Goal: Transaction & Acquisition: Purchase product/service

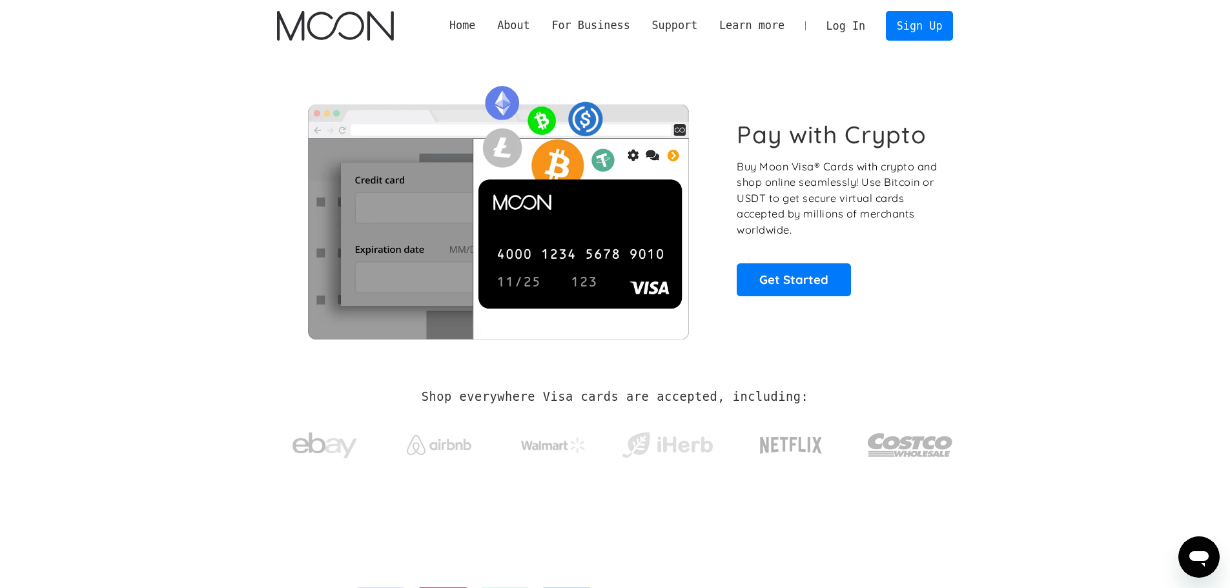
click at [848, 24] on link "Log In" at bounding box center [846, 26] width 61 height 28
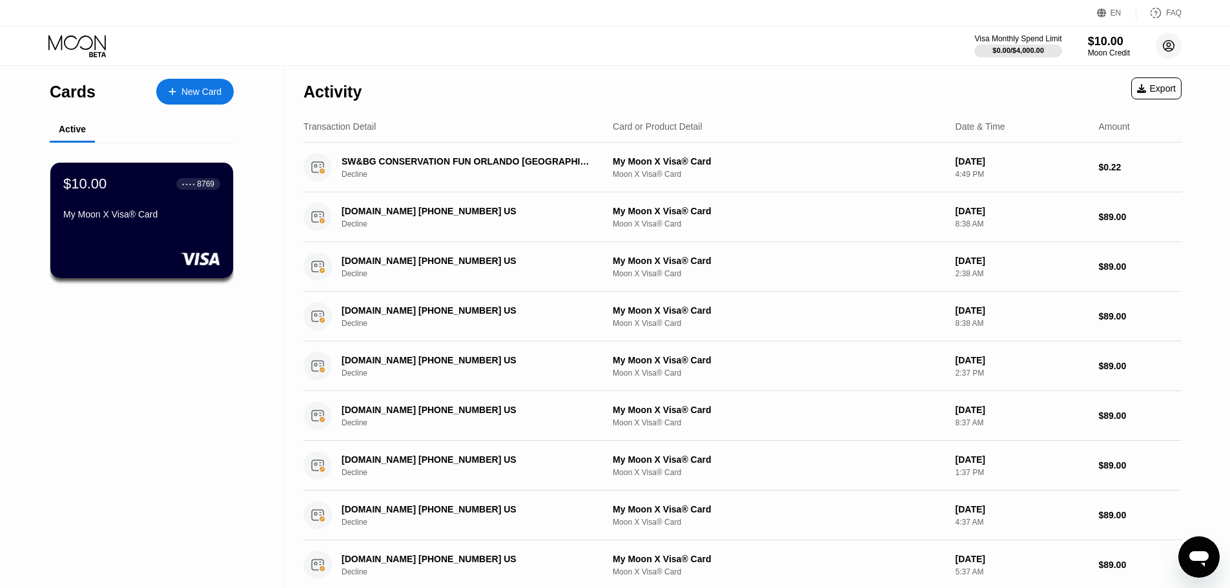
click at [1164, 41] on circle at bounding box center [1169, 46] width 26 height 26
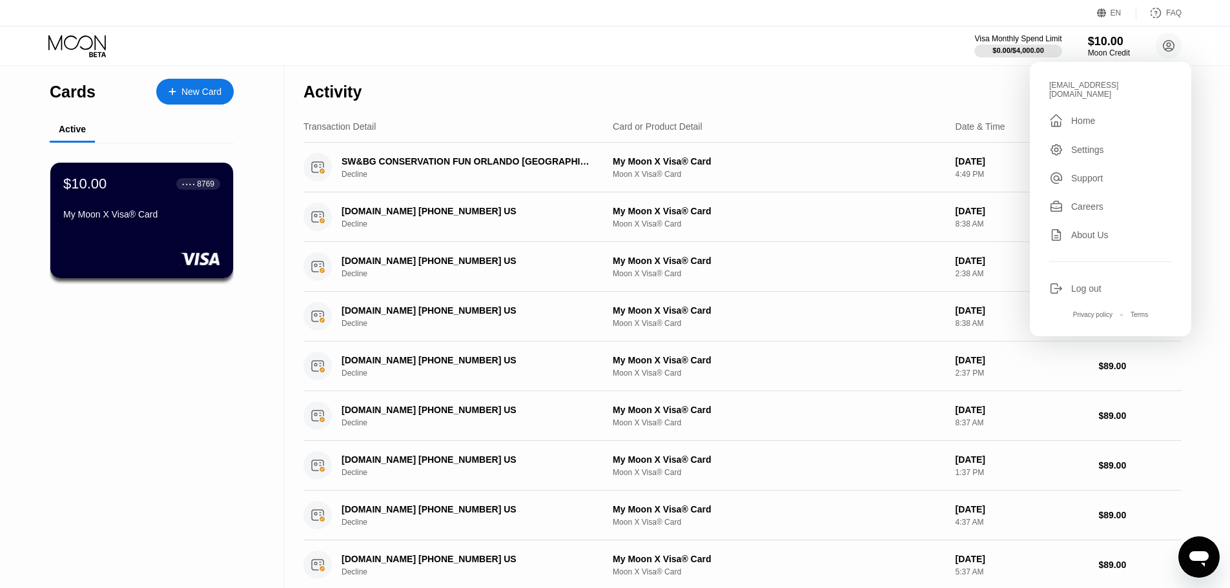
click at [873, 72] on div "Activity Export" at bounding box center [743, 88] width 878 height 45
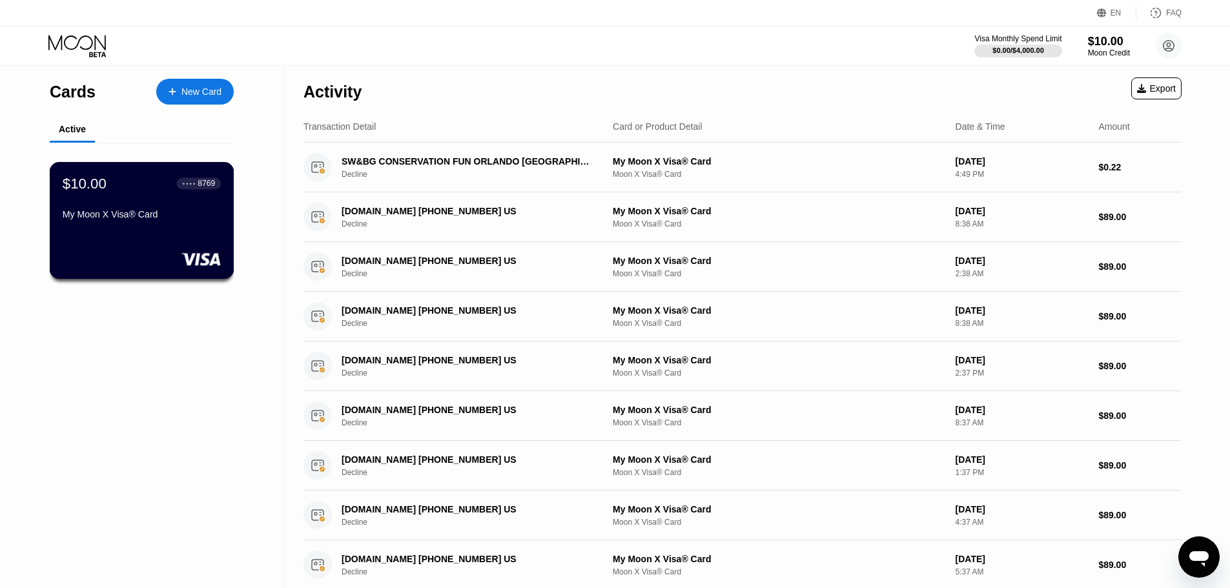
click at [171, 258] on div at bounding box center [142, 259] width 158 height 13
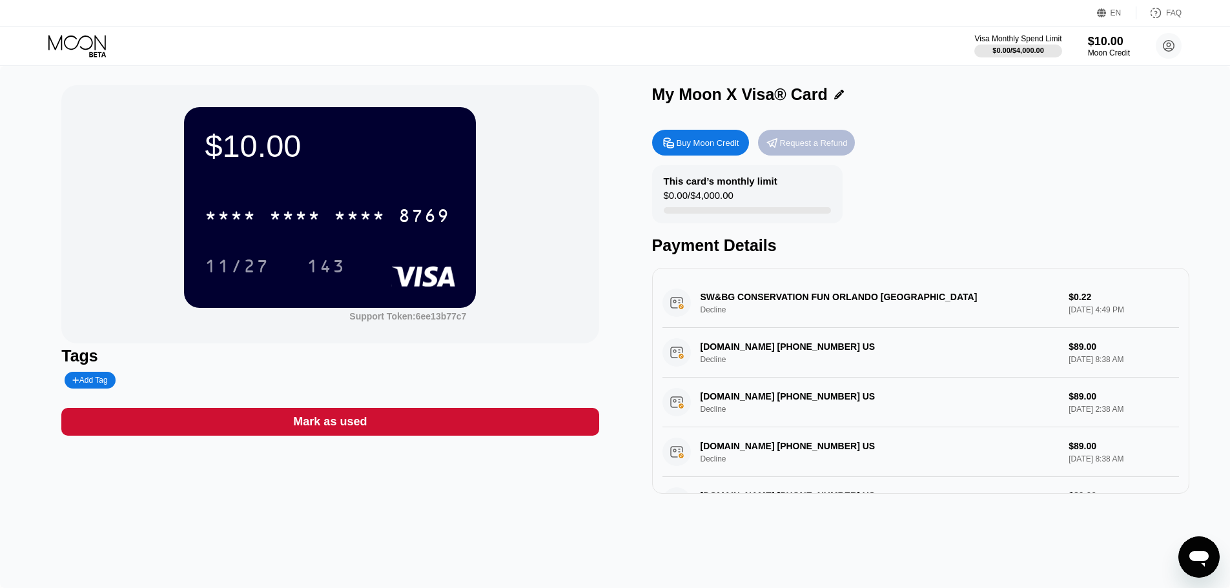
click at [826, 145] on div "Request a Refund" at bounding box center [814, 143] width 68 height 11
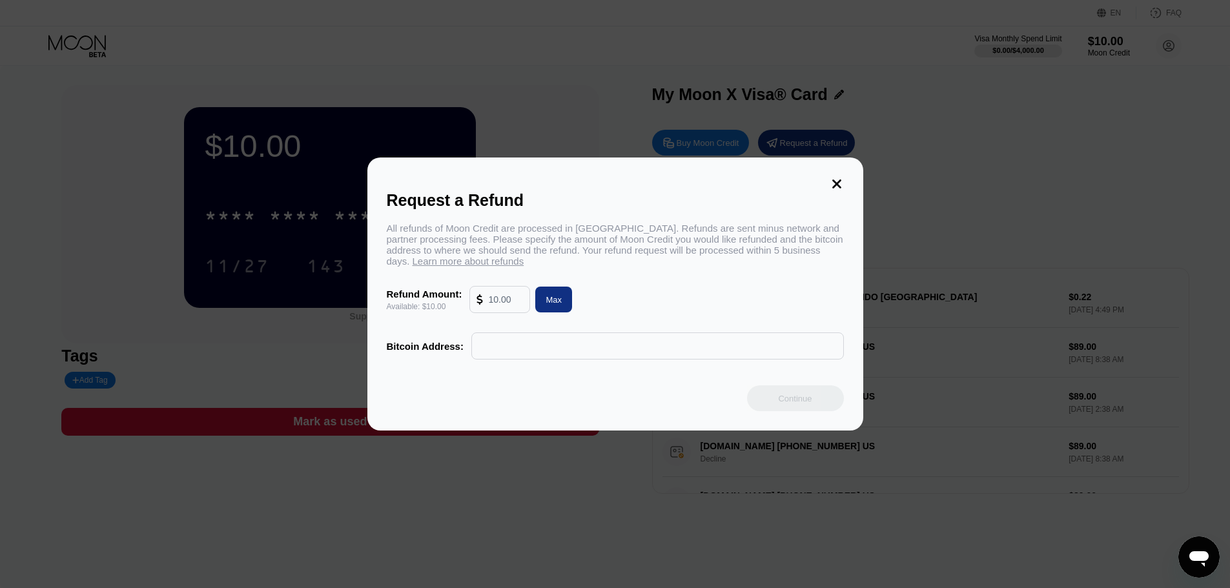
click at [463, 266] on span "Learn more about refunds" at bounding box center [469, 261] width 112 height 11
click at [508, 308] on input "text" at bounding box center [505, 300] width 35 height 26
click at [551, 305] on div "Max" at bounding box center [554, 300] width 16 height 11
type input "10.00"
click at [656, 283] on div "All refunds of Moon Credit are processed in Bitcoin. Refunds are sent minus net…" at bounding box center [615, 291] width 457 height 137
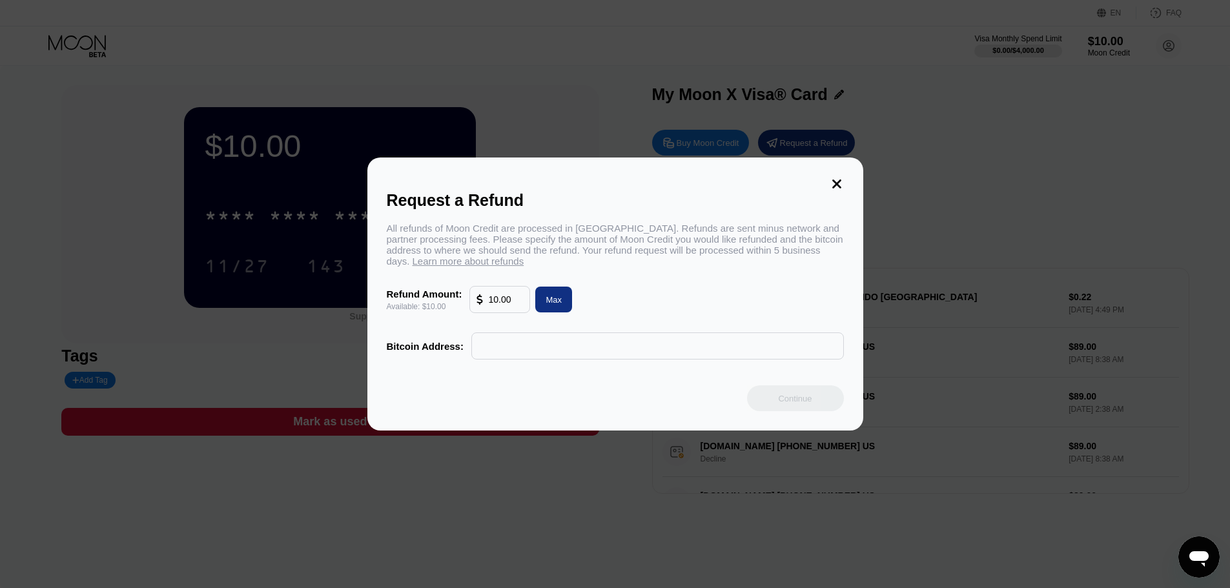
click at [827, 178] on div "Request a Refund All refunds of Moon Credit are processed in Bitcoin. Refunds a…" at bounding box center [615, 294] width 496 height 273
click at [832, 180] on icon at bounding box center [836, 184] width 9 height 9
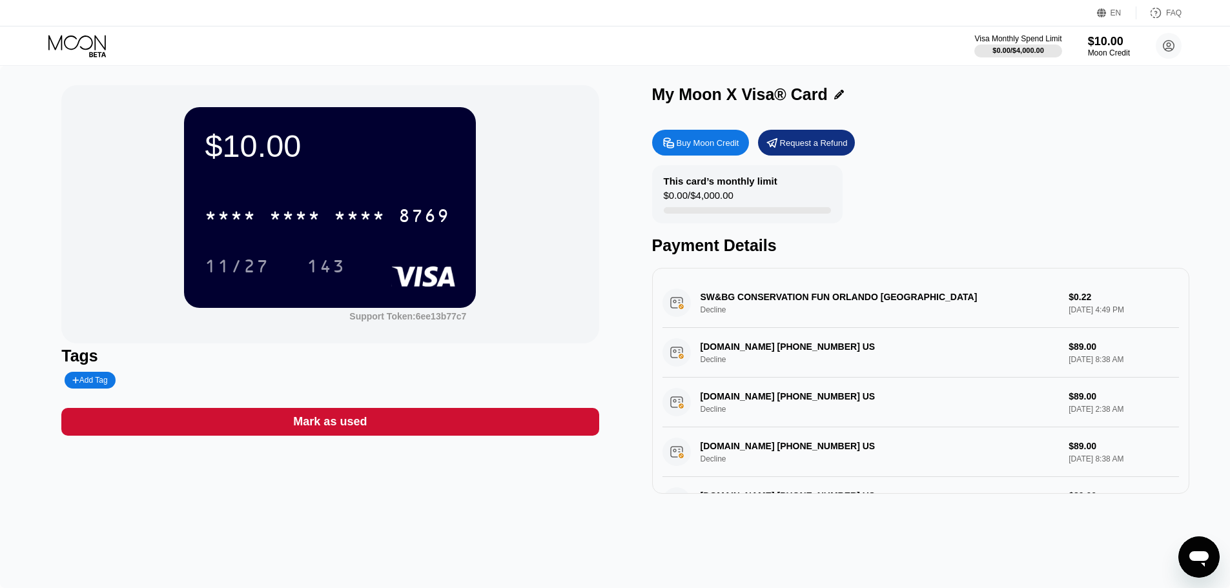
click at [714, 146] on div "Buy Moon Credit" at bounding box center [708, 143] width 63 height 11
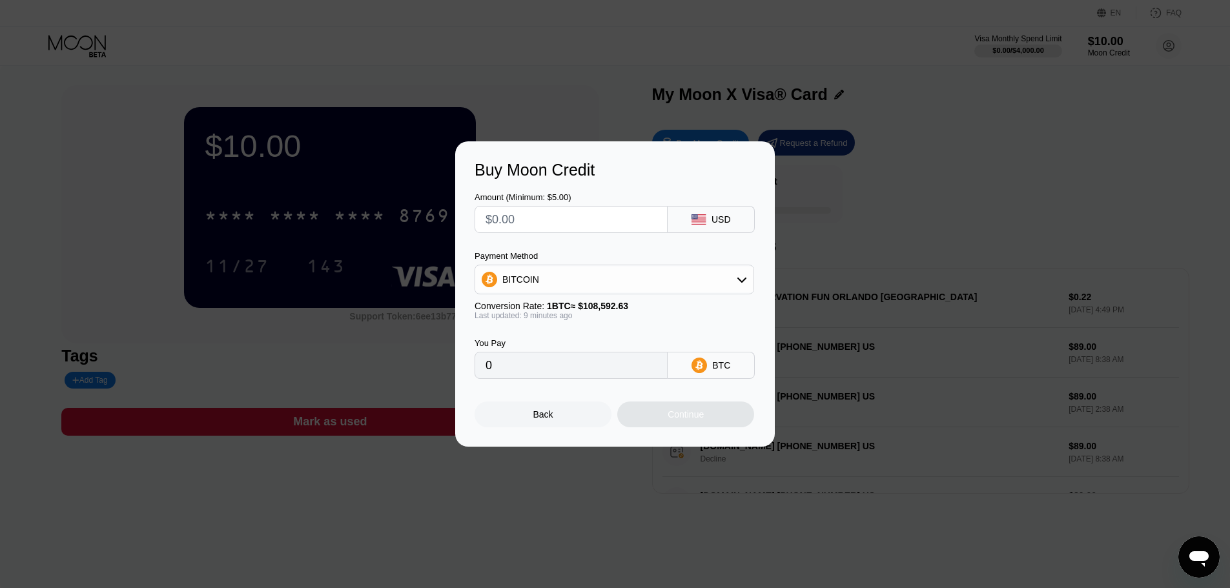
click at [579, 221] on input "text" at bounding box center [571, 220] width 171 height 26
type input "$1"
type input "0.00000921"
type input "$10"
type input "0.00009201"
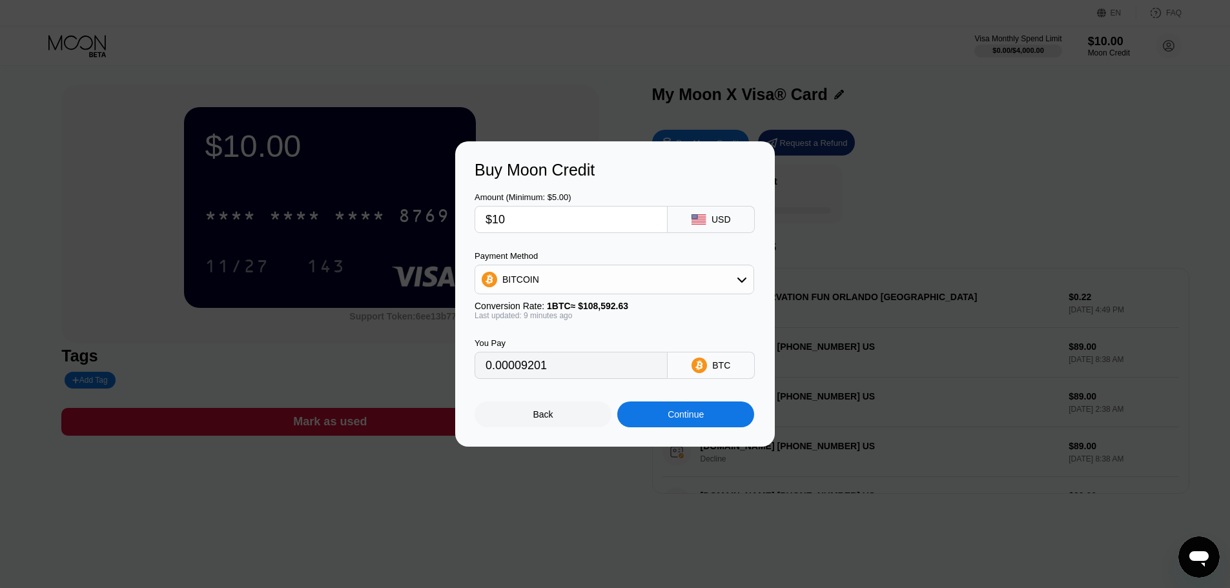
type input "$10"
click at [654, 282] on div "BITCOIN" at bounding box center [614, 280] width 278 height 26
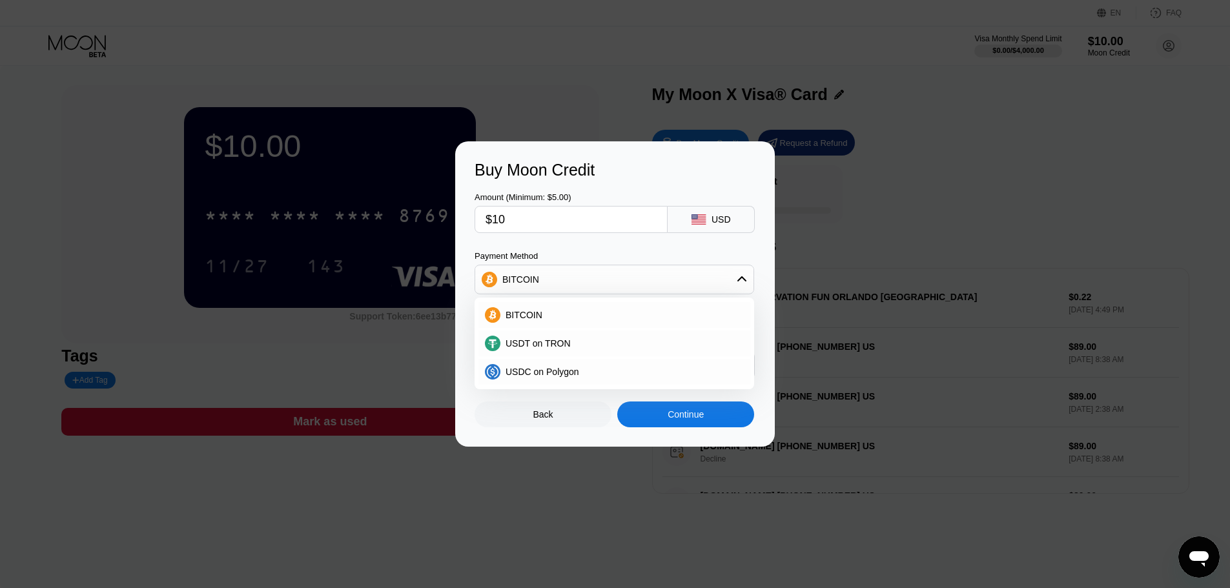
click at [620, 251] on div "Payment Method" at bounding box center [615, 256] width 280 height 10
click at [729, 280] on div "BITCOIN" at bounding box center [614, 280] width 278 height 26
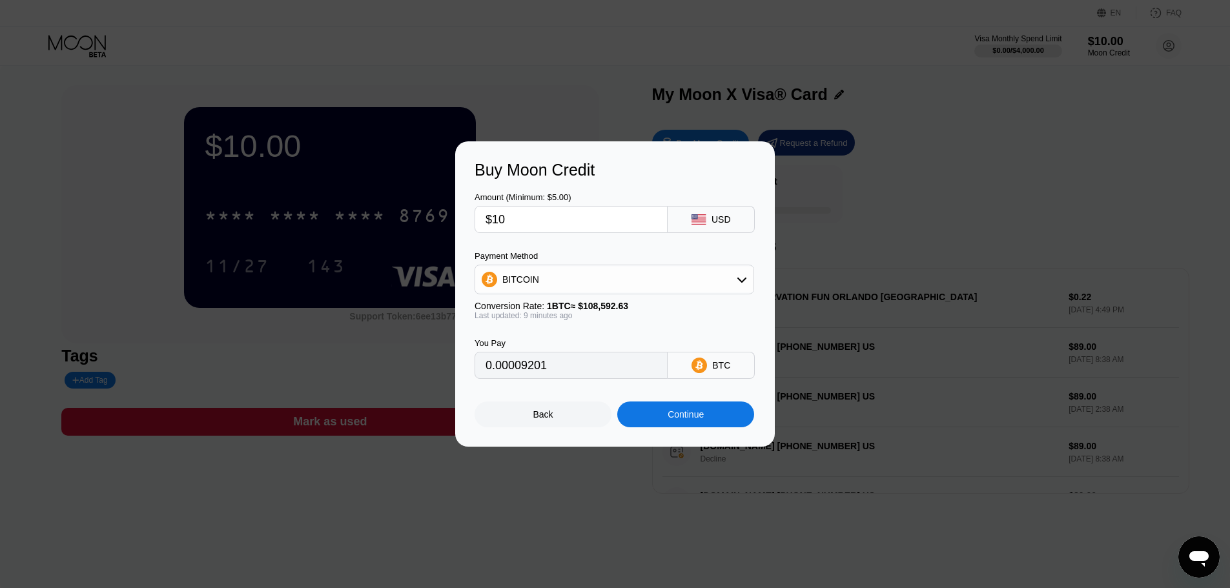
drag, startPoint x: 552, startPoint y: 375, endPoint x: 437, endPoint y: 384, distance: 114.6
click at [439, 381] on div "Buy Moon Credit Amount (Minimum: $5.00) $10 USD Payment Method BITCOIN Conversi…" at bounding box center [615, 293] width 1230 height 305
click at [625, 347] on div "You Pay" at bounding box center [571, 343] width 193 height 10
type input "0.00009195"
click at [684, 420] on div "Continue" at bounding box center [686, 414] width 36 height 10
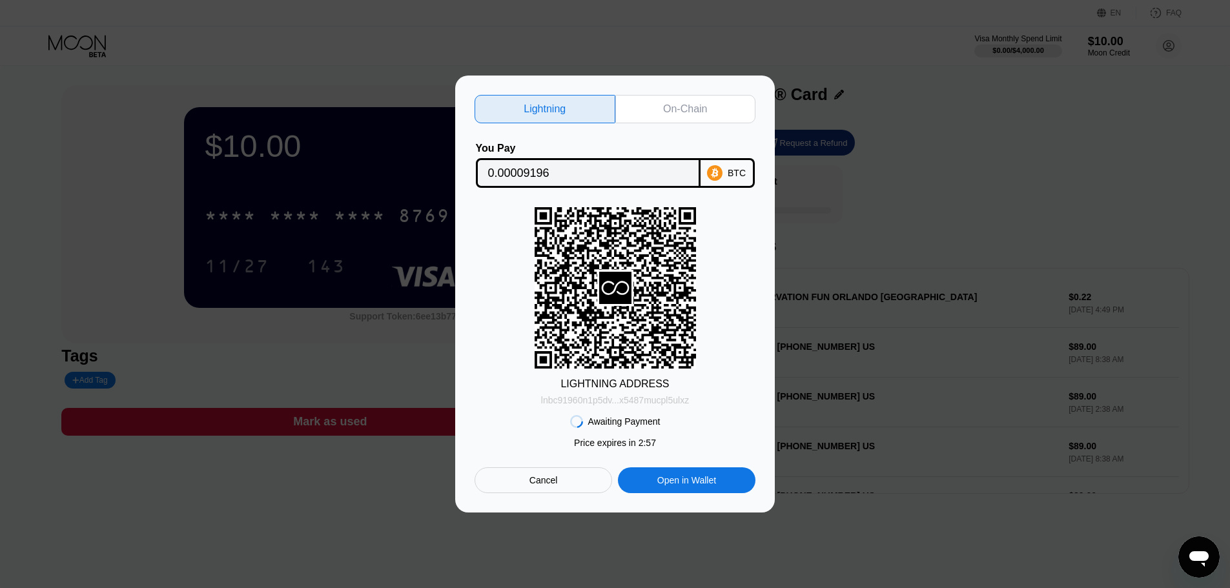
click at [659, 402] on div "lnbc91960n1p5dv...x5487mucpl5ulxz" at bounding box center [615, 400] width 148 height 10
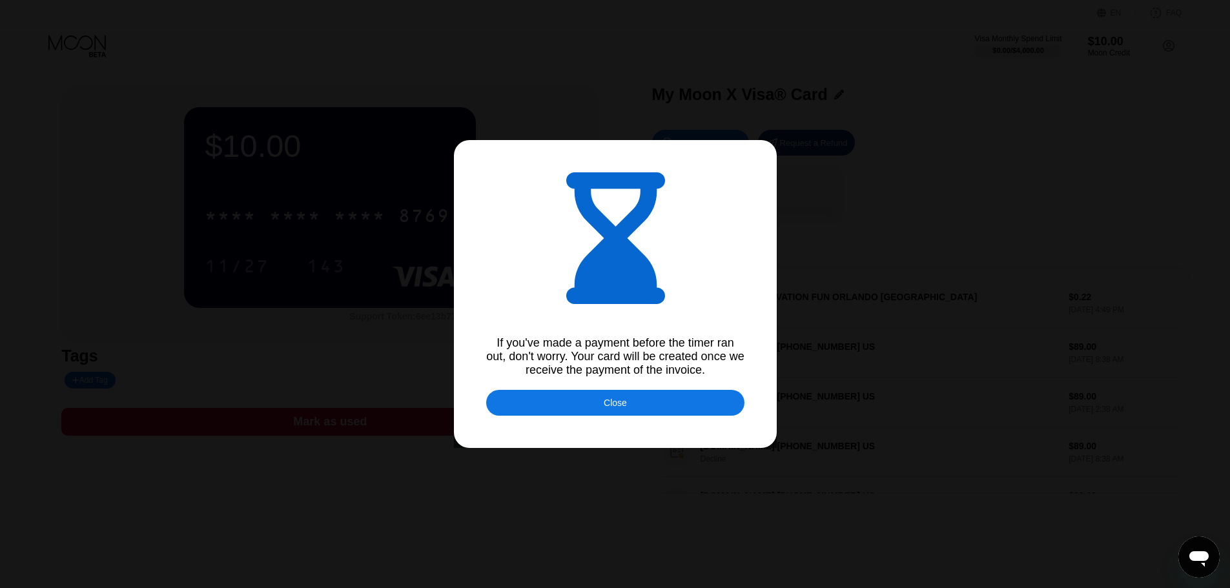
type input "0.00009196"
click at [638, 406] on div "Close" at bounding box center [615, 403] width 258 height 26
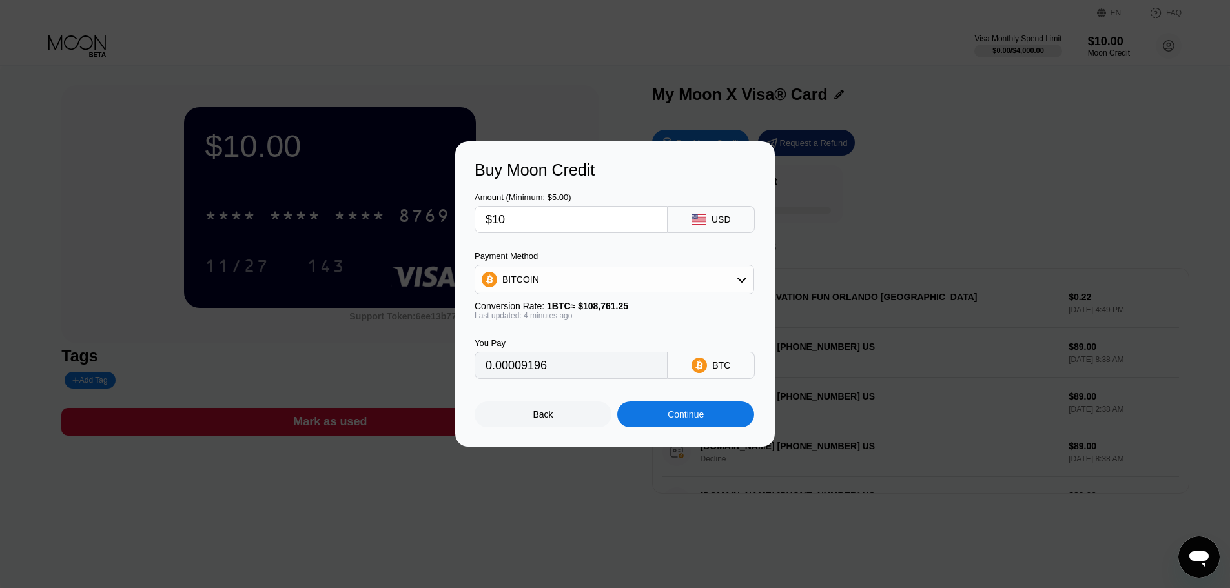
click at [724, 413] on div "Continue" at bounding box center [685, 415] width 137 height 26
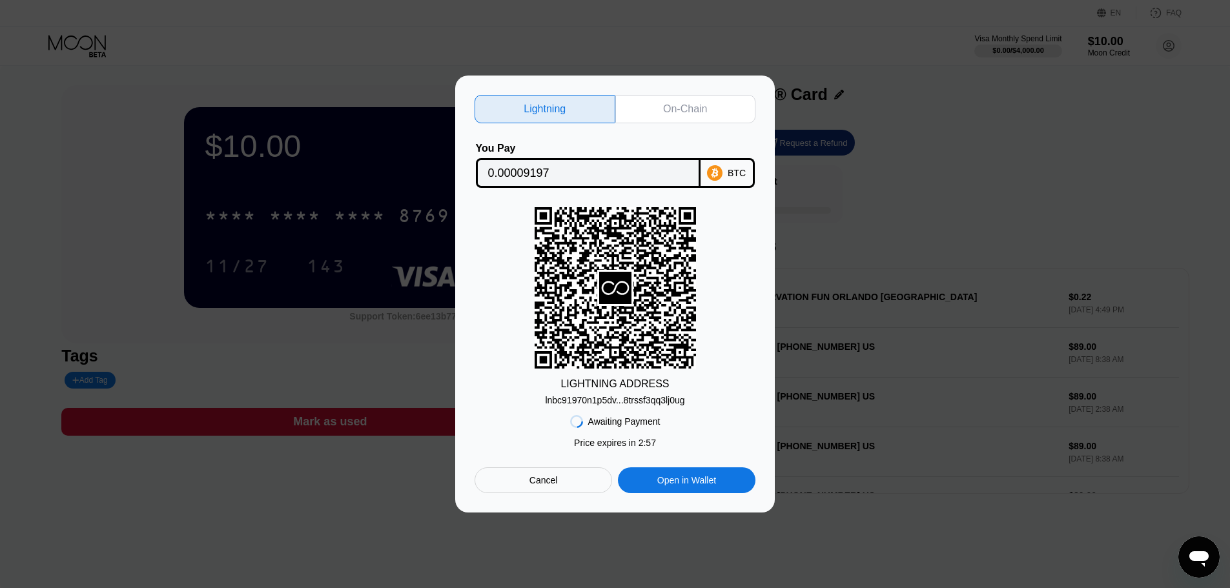
click at [633, 402] on div "lnbc91970n1p5dv...8trssf3qq3lj0ug" at bounding box center [615, 400] width 140 height 10
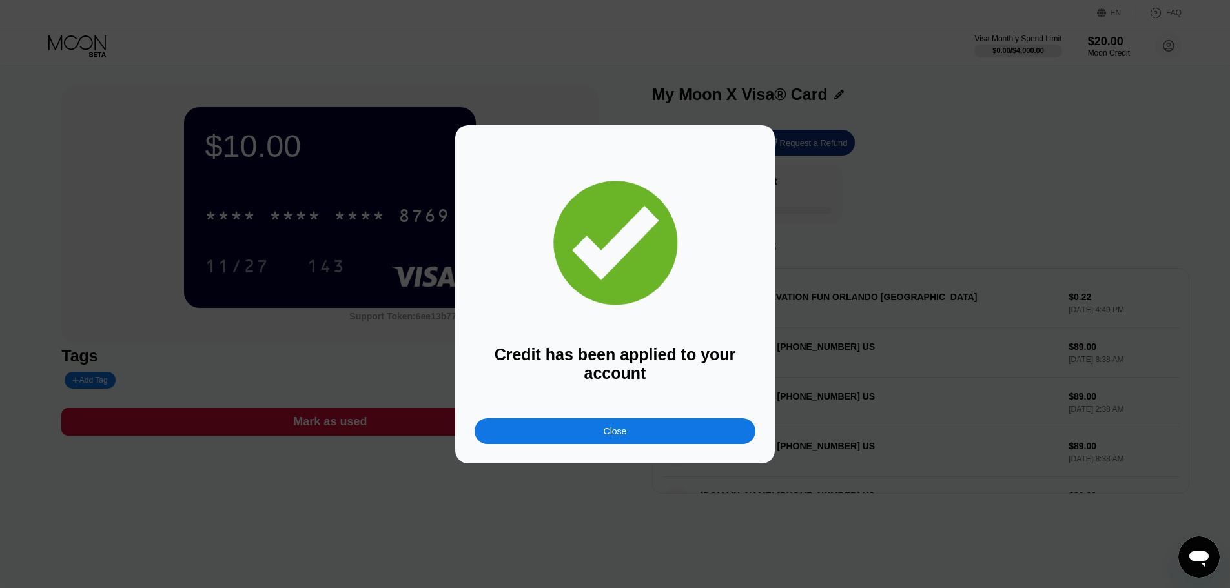
click at [634, 438] on div "Close" at bounding box center [615, 432] width 281 height 26
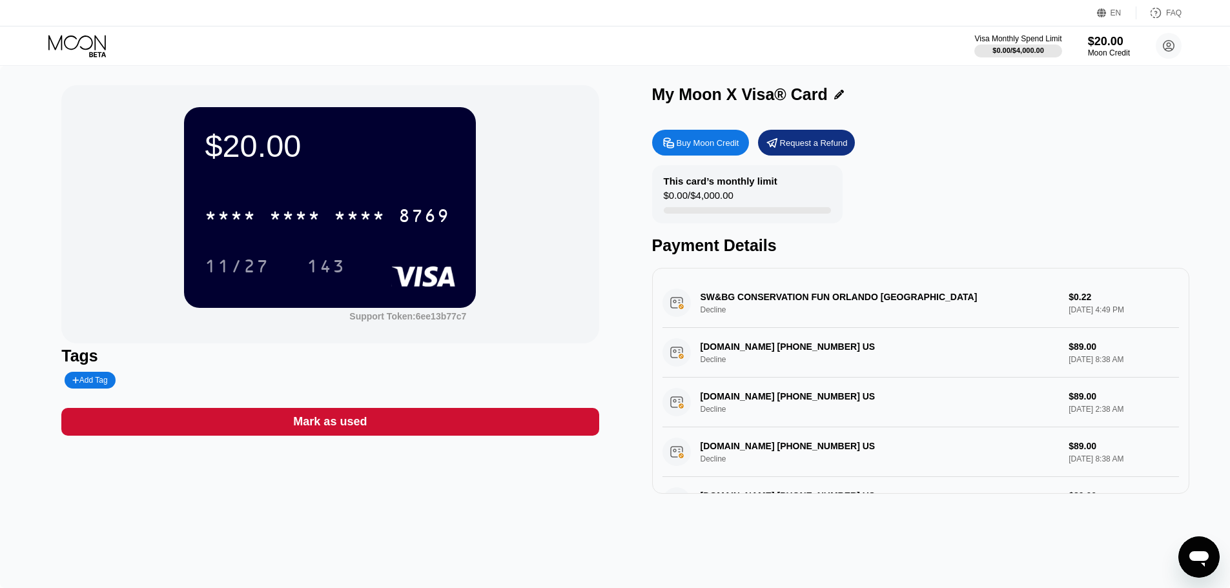
click at [993, 209] on div "This card’s monthly limit $0.00 / $4,000.00 Payment Details" at bounding box center [920, 210] width 537 height 90
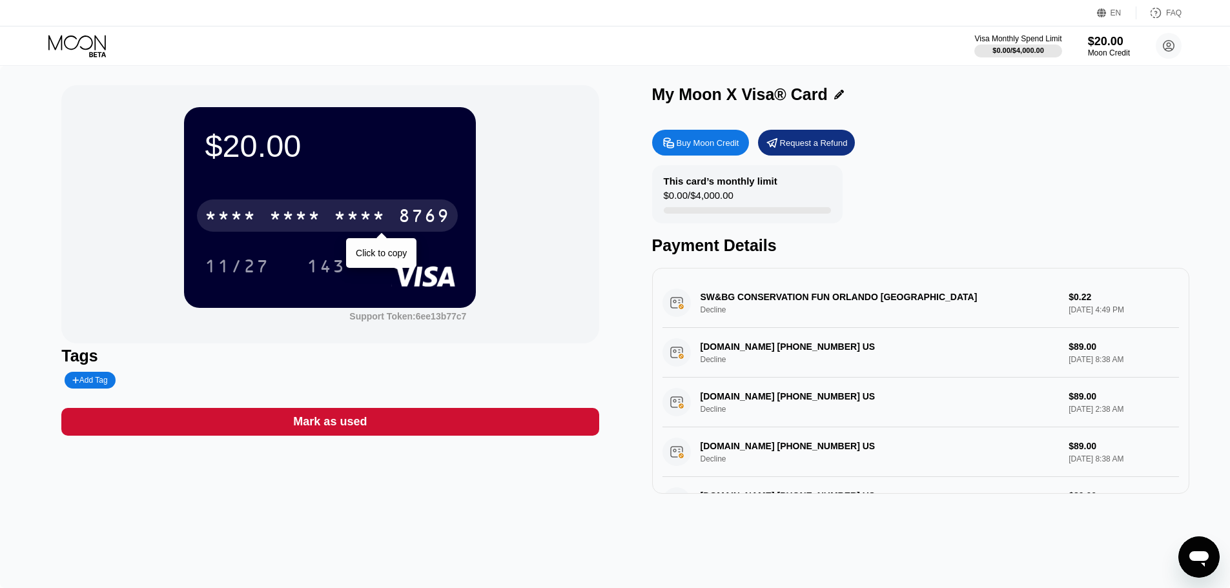
click at [287, 217] on div "* * * *" at bounding box center [295, 217] width 52 height 21
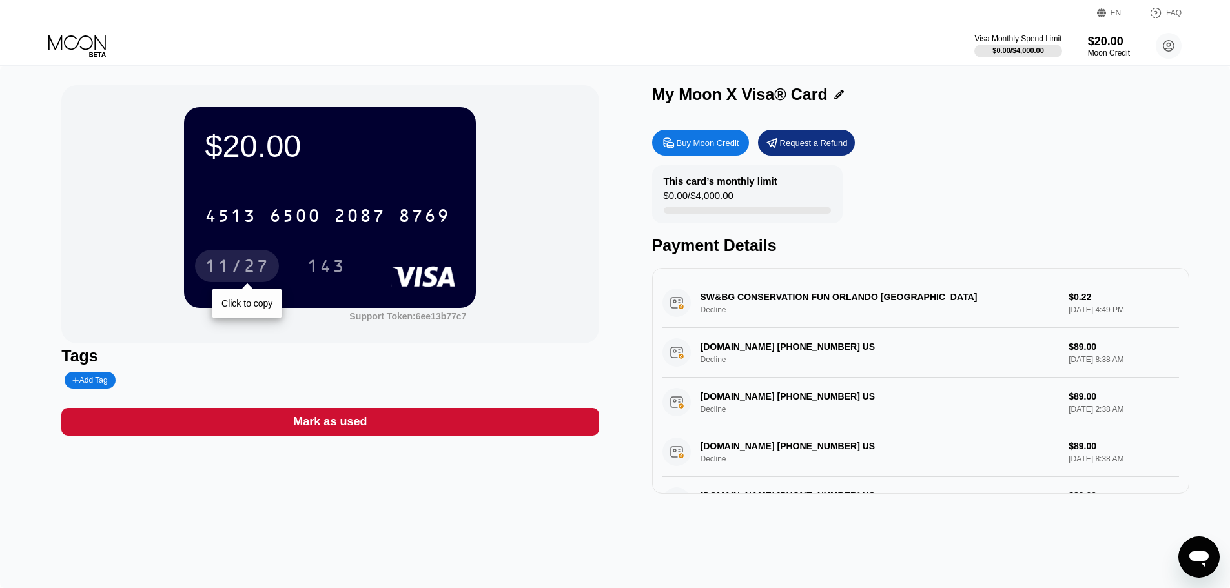
click at [242, 263] on div "11/27" at bounding box center [237, 268] width 65 height 21
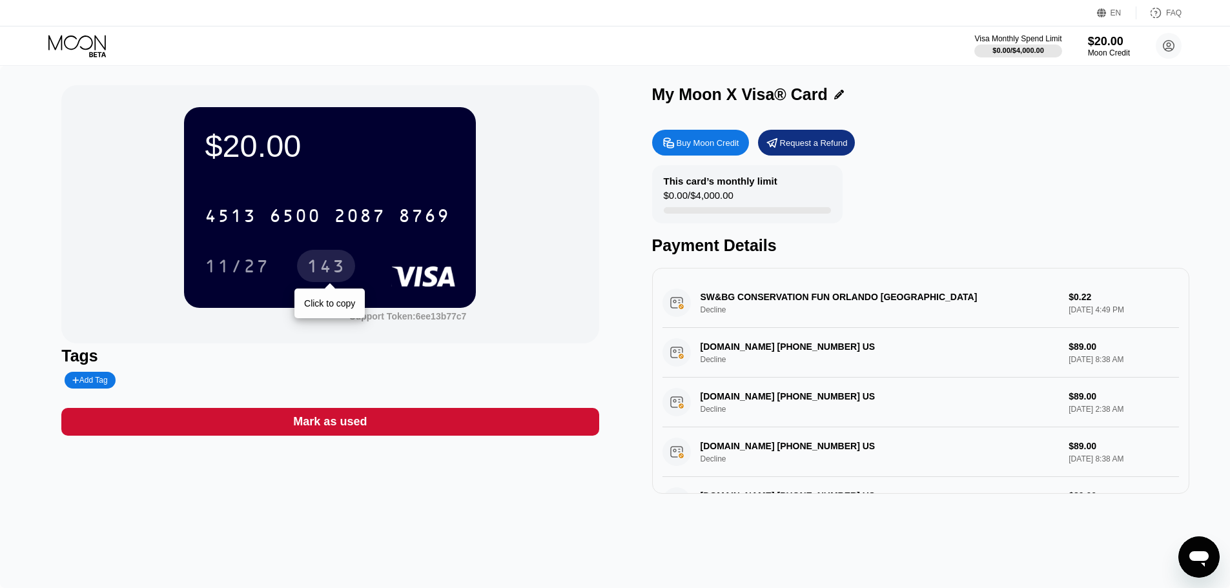
click at [327, 274] on div "143" at bounding box center [326, 268] width 39 height 21
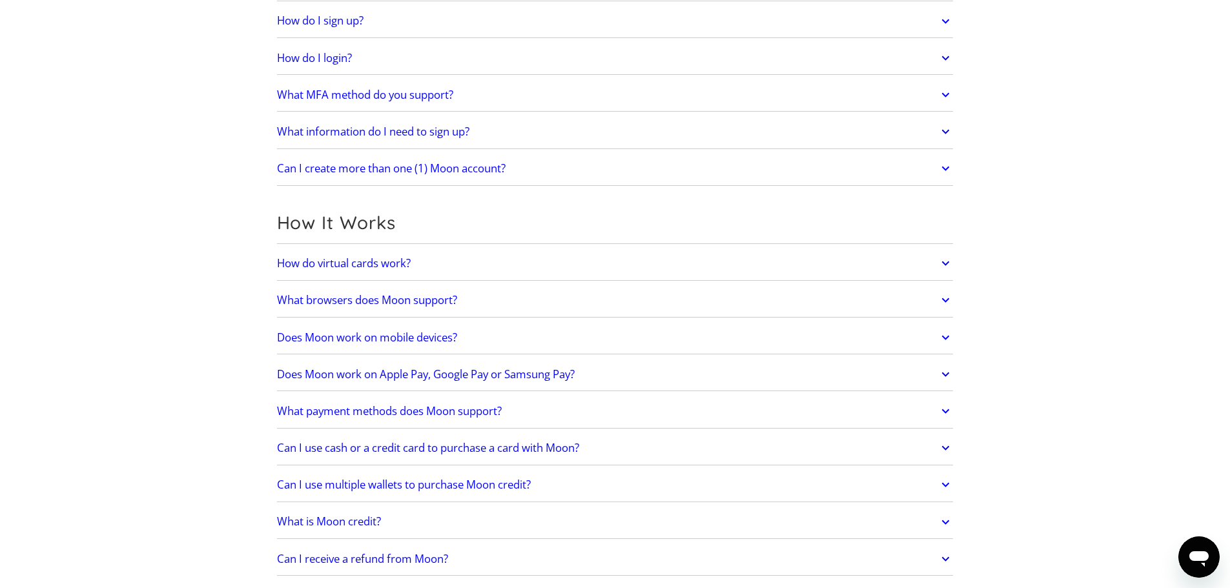
scroll to position [193, 0]
